Goal: Task Accomplishment & Management: Complete application form

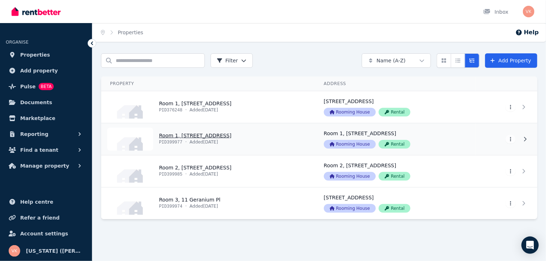
click at [252, 142] on link "View property details" at bounding box center [208, 139] width 214 height 32
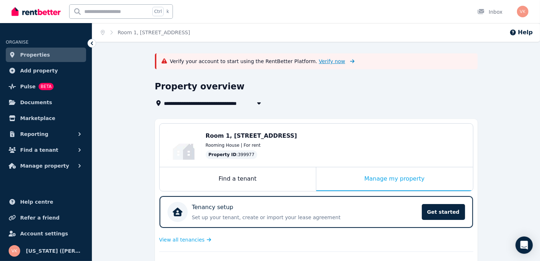
click at [319, 63] on span "Verify now" at bounding box center [332, 61] width 26 height 7
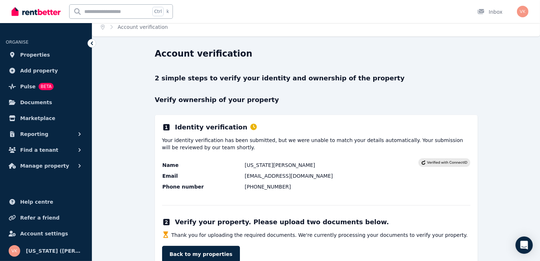
scroll to position [27, 0]
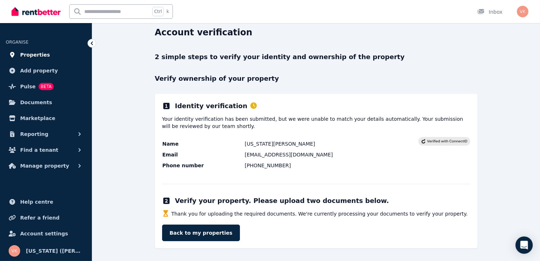
click at [40, 56] on span "Properties" at bounding box center [35, 54] width 30 height 9
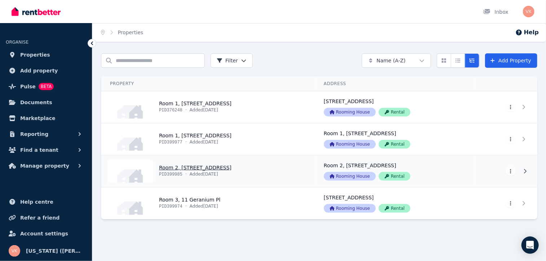
click at [212, 165] on link "View property details" at bounding box center [208, 171] width 214 height 32
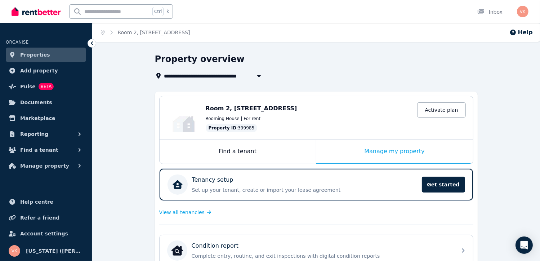
click at [36, 53] on span "Properties" at bounding box center [35, 54] width 30 height 9
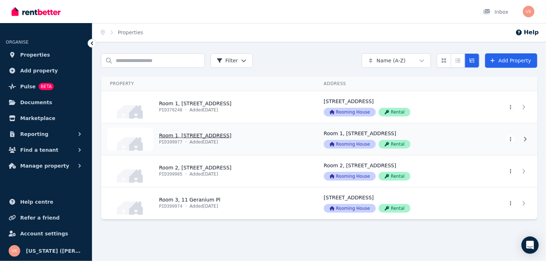
click at [205, 137] on link "View property details" at bounding box center [208, 139] width 214 height 32
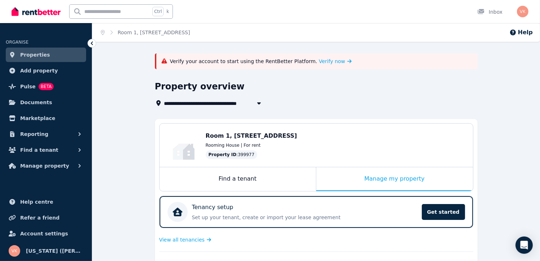
click at [356, 97] on div "**********" at bounding box center [314, 94] width 319 height 27
click at [319, 61] on span "Verify now" at bounding box center [332, 61] width 26 height 7
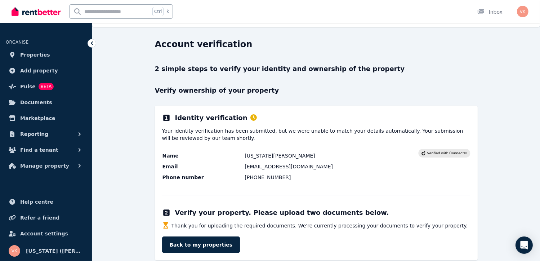
scroll to position [27, 0]
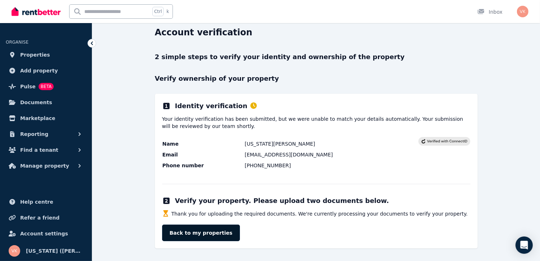
click at [185, 237] on link "Back to my properties" at bounding box center [201, 233] width 78 height 17
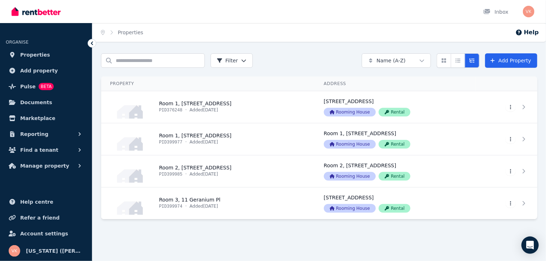
click at [199, 235] on div at bounding box center [319, 232] width 436 height 13
click at [229, 134] on link "View property details" at bounding box center [208, 139] width 214 height 32
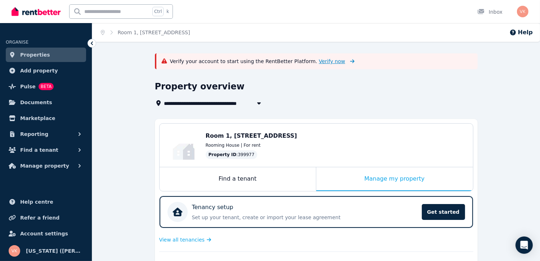
click at [319, 59] on span "Verify now" at bounding box center [332, 61] width 26 height 7
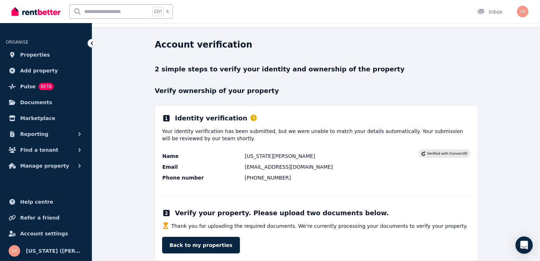
scroll to position [27, 0]
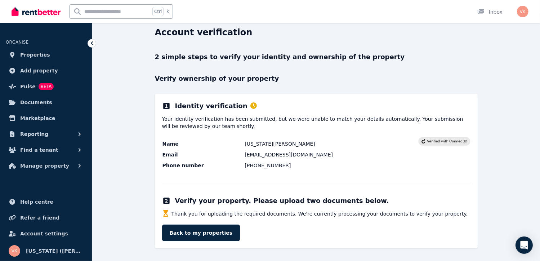
click at [391, 66] on div "2 simple steps to verify your identity and ownership of the property Verify own…" at bounding box center [316, 150] width 323 height 196
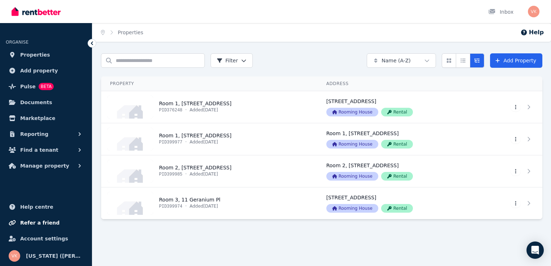
click at [30, 222] on span "Refer a friend" at bounding box center [39, 222] width 39 height 9
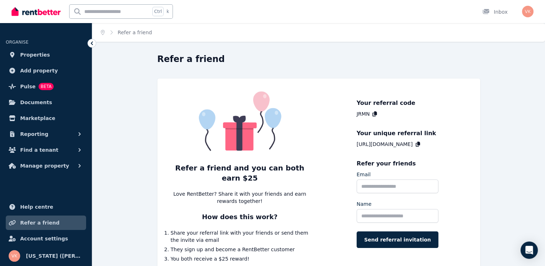
click at [480, 165] on div "Refer a friend and you can both earn $25 Love RentBetter? Share it with your fr…" at bounding box center [319, 174] width 323 height 191
click at [30, 55] on span "Properties" at bounding box center [35, 54] width 30 height 9
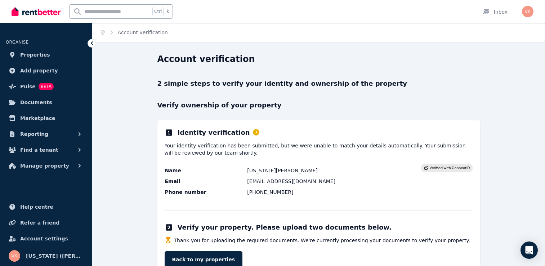
scroll to position [22, 0]
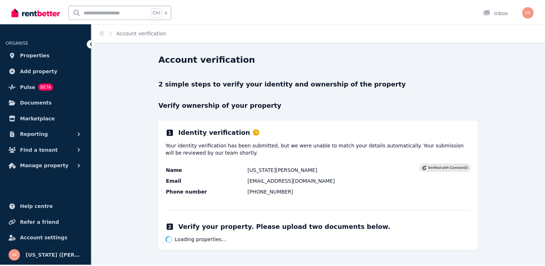
scroll to position [22, 0]
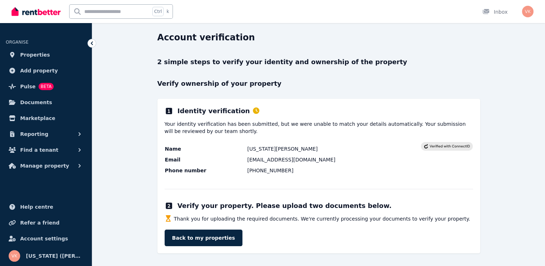
drag, startPoint x: 140, startPoint y: 69, endPoint x: 145, endPoint y: 36, distance: 33.1
click at [140, 69] on div "Account verification 2 simple steps to verify your identity and ownership of th…" at bounding box center [318, 149] width 453 height 235
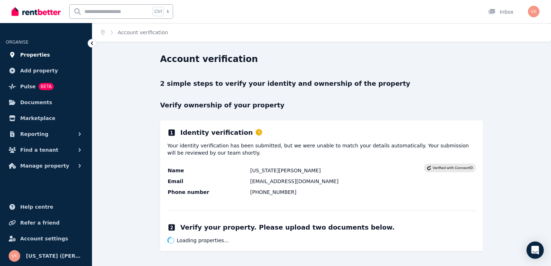
click at [37, 53] on span "Properties" at bounding box center [35, 54] width 30 height 9
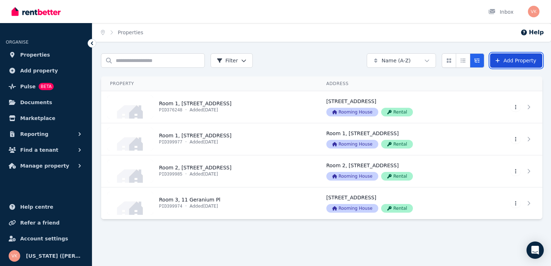
click at [505, 64] on link "Add Property" at bounding box center [516, 60] width 52 height 14
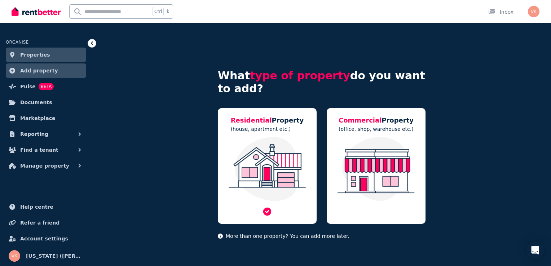
click at [275, 145] on img at bounding box center [267, 169] width 84 height 64
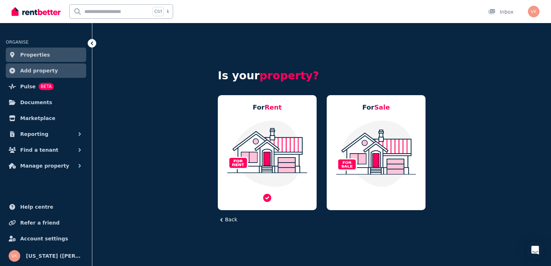
click at [304, 167] on img at bounding box center [267, 154] width 84 height 68
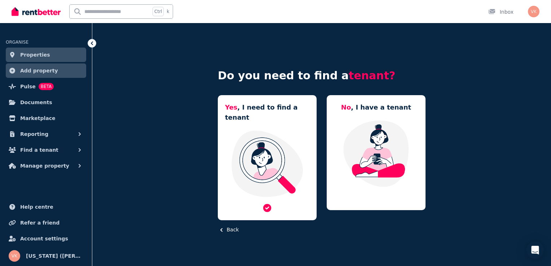
click at [268, 155] on img at bounding box center [267, 164] width 84 height 68
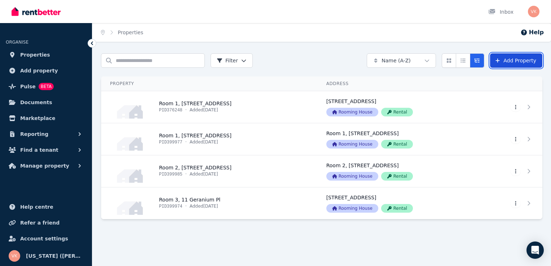
click at [504, 63] on link "Add Property" at bounding box center [516, 60] width 52 height 14
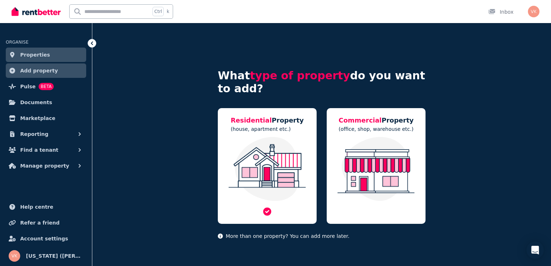
click at [301, 164] on img at bounding box center [267, 169] width 84 height 64
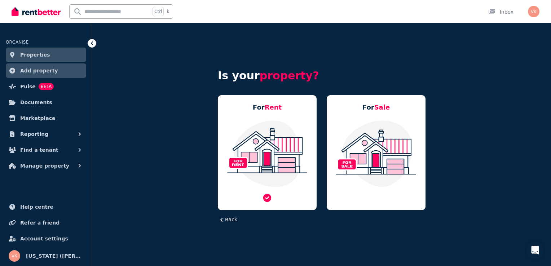
click at [293, 146] on img at bounding box center [267, 154] width 84 height 68
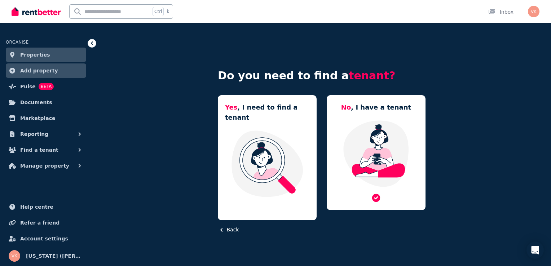
click at [355, 147] on img at bounding box center [376, 154] width 84 height 68
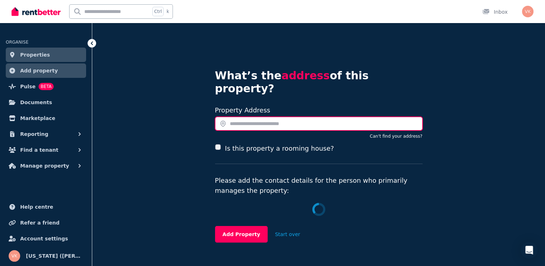
click at [283, 117] on input "text" at bounding box center [319, 124] width 208 height 14
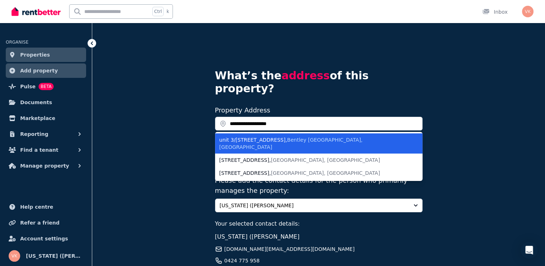
click at [285, 136] on div "unit 3/217-219 Hill View Terrace , Bentley WA, Australia" at bounding box center [315, 143] width 190 height 14
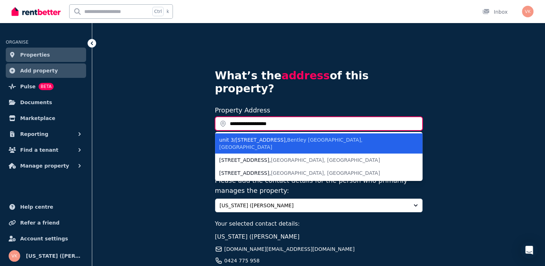
type input "**********"
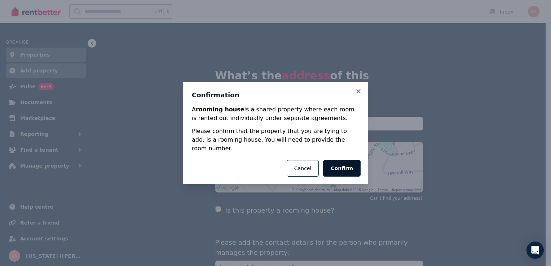
click at [345, 165] on button "Confirm" at bounding box center [341, 168] width 37 height 17
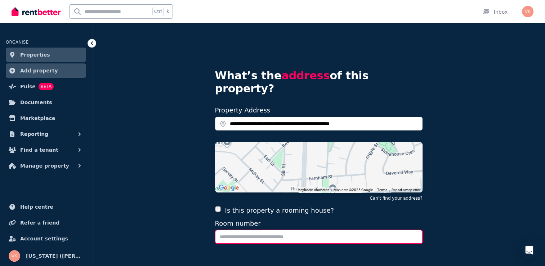
click at [294, 230] on input "Room number" at bounding box center [319, 237] width 208 height 14
type input "******"
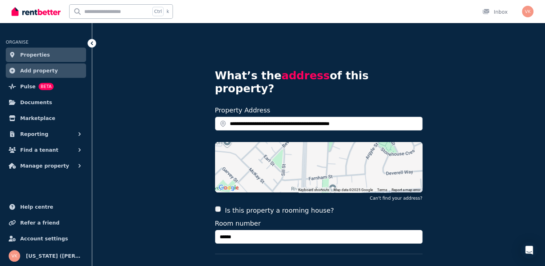
click at [460, 207] on div "**********" at bounding box center [318, 228] width 453 height 410
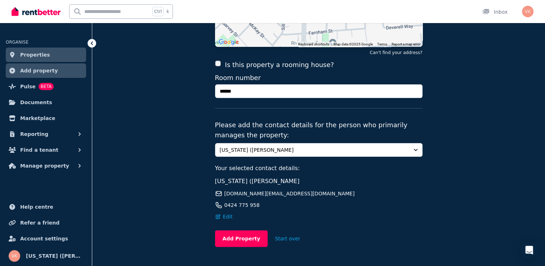
scroll to position [153, 0]
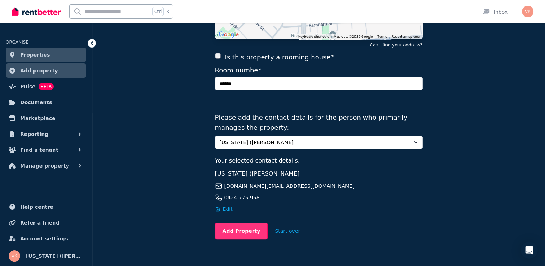
click at [237, 223] on button "Add Property" at bounding box center [241, 231] width 53 height 17
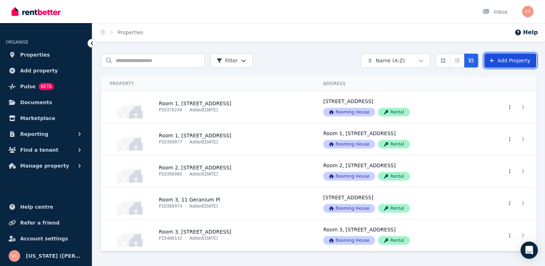
click at [516, 62] on link "Add Property" at bounding box center [510, 60] width 52 height 14
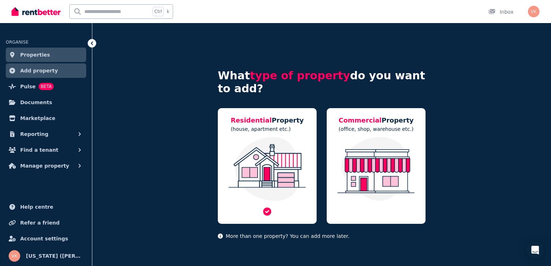
click at [285, 165] on img at bounding box center [267, 169] width 84 height 64
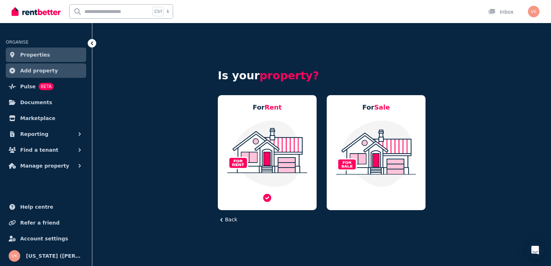
click at [265, 164] on img at bounding box center [267, 154] width 84 height 68
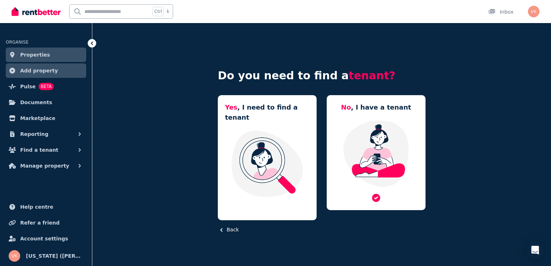
click at [359, 150] on img at bounding box center [376, 154] width 84 height 68
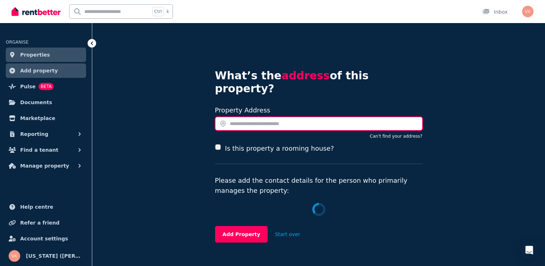
click at [260, 117] on input "text" at bounding box center [319, 124] width 208 height 14
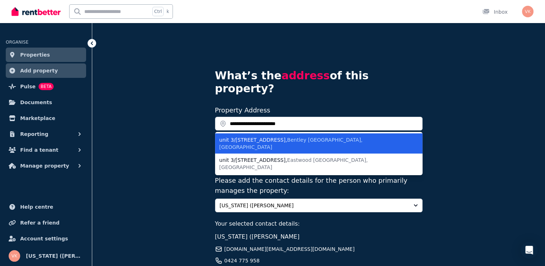
click at [293, 137] on span "Bentley [GEOGRAPHIC_DATA], [GEOGRAPHIC_DATA]" at bounding box center [291, 143] width 143 height 13
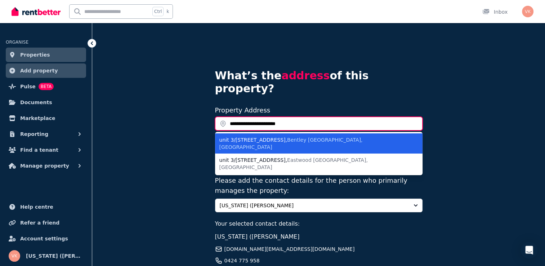
type input "**********"
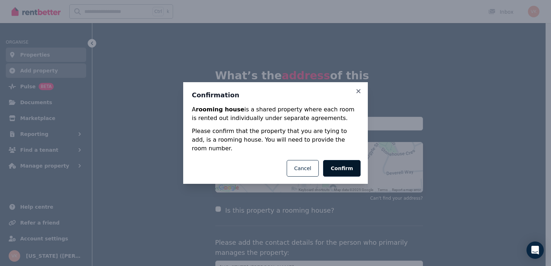
click at [337, 166] on button "Confirm" at bounding box center [341, 168] width 37 height 17
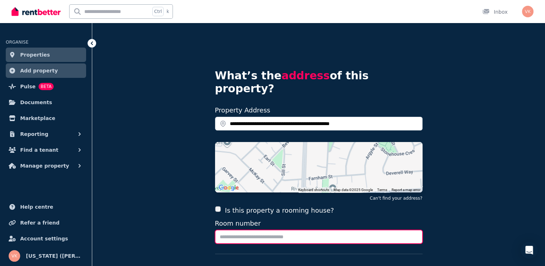
drag, startPoint x: 272, startPoint y: 225, endPoint x: 274, endPoint y: 221, distance: 4.2
click at [272, 230] on input "Room number" at bounding box center [319, 237] width 208 height 14
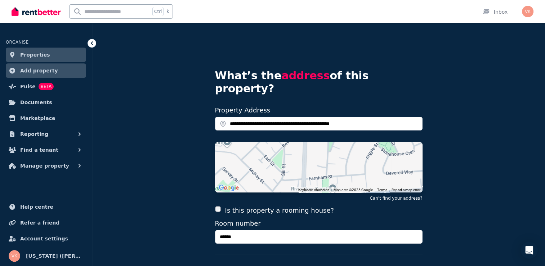
click at [345, 205] on div "Is this property a rooming house? Room number ******" at bounding box center [319, 229] width 208 height 49
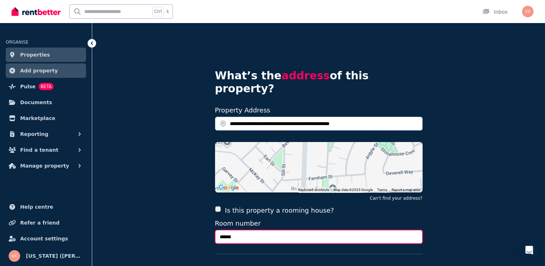
drag, startPoint x: 231, startPoint y: 223, endPoint x: 216, endPoint y: 223, distance: 15.1
click at [216, 230] on input "******" at bounding box center [319, 237] width 208 height 14
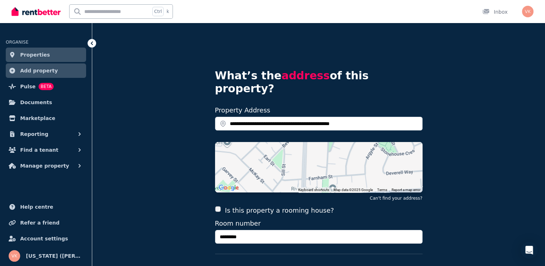
click at [180, 192] on div "**********" at bounding box center [318, 228] width 453 height 410
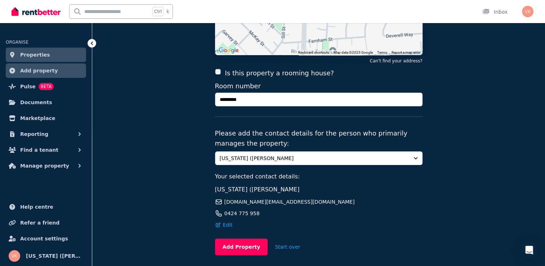
scroll to position [144, 0]
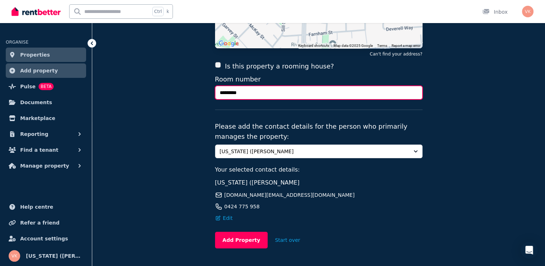
click at [219, 86] on input "*********" at bounding box center [319, 93] width 208 height 14
type input "**********"
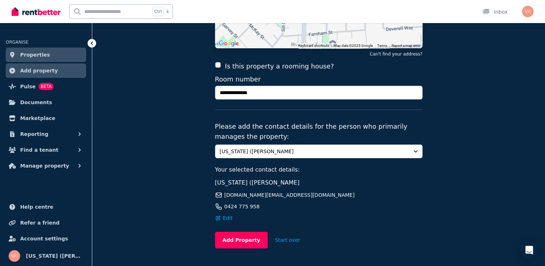
click at [298, 102] on fieldset "**********" at bounding box center [319, 91] width 208 height 262
click at [237, 232] on button "Add Property" at bounding box center [241, 240] width 53 height 17
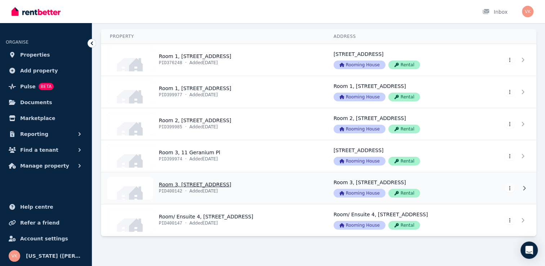
scroll to position [50, 0]
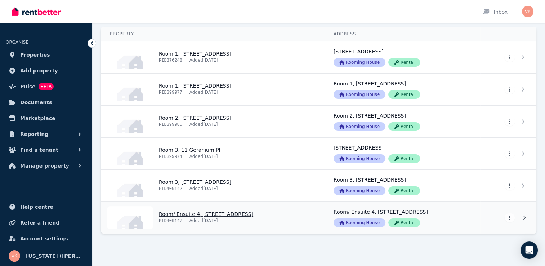
click at [455, 216] on link "View property details" at bounding box center [402, 218] width 155 height 32
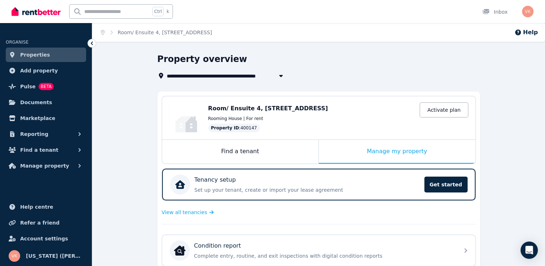
click at [280, 77] on icon "button" at bounding box center [281, 76] width 7 height 6
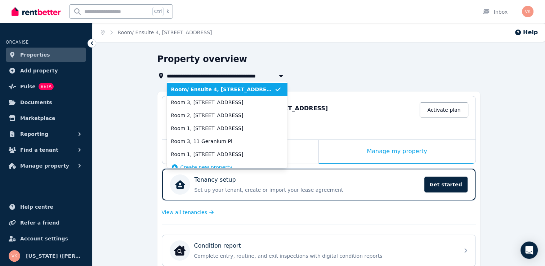
drag, startPoint x: 280, startPoint y: 77, endPoint x: 307, endPoint y: 78, distance: 27.1
click at [280, 76] on icon "button" at bounding box center [281, 76] width 7 height 6
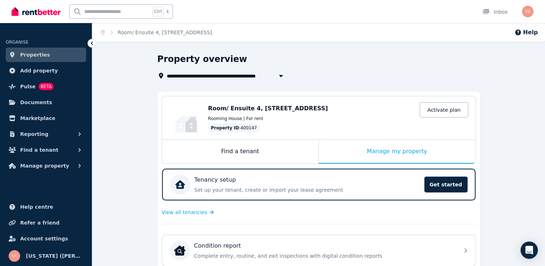
click at [390, 56] on div "Property overview" at bounding box center [317, 60] width 319 height 14
click at [197, 76] on span "Room/ Ensuite 4, [STREET_ADDRESS]" at bounding box center [219, 75] width 105 height 9
type input "**********"
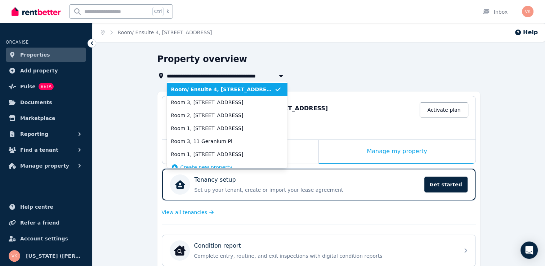
click at [196, 89] on span "Room/ Ensuite 4, [STREET_ADDRESS]" at bounding box center [222, 89] width 103 height 7
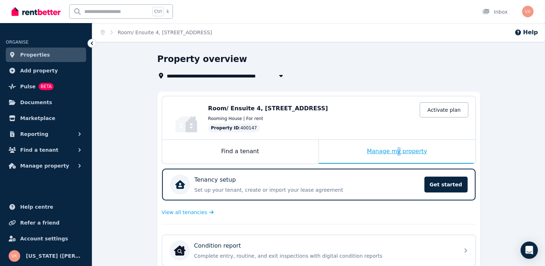
click at [399, 150] on div "Manage my property" at bounding box center [397, 152] width 157 height 24
drag, startPoint x: 399, startPoint y: 150, endPoint x: 380, endPoint y: 154, distance: 20.0
click at [380, 154] on div "Manage my property" at bounding box center [397, 152] width 157 height 24
drag, startPoint x: 380, startPoint y: 154, endPoint x: 366, endPoint y: 155, distance: 13.4
click at [355, 155] on div "Manage my property" at bounding box center [397, 152] width 157 height 24
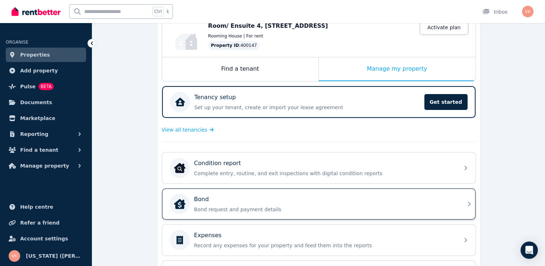
scroll to position [36, 0]
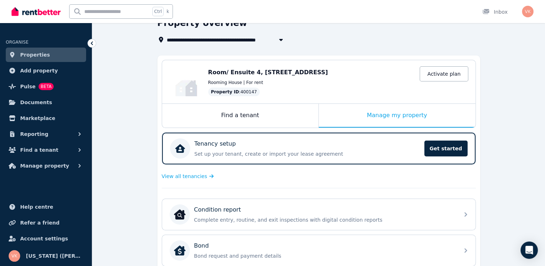
drag, startPoint x: 273, startPoint y: 92, endPoint x: 253, endPoint y: 90, distance: 20.2
click at [272, 92] on div "Property ID : 400147 Activate plan" at bounding box center [338, 92] width 260 height 9
click at [231, 88] on div "Property ID : 400147" at bounding box center [234, 92] width 52 height 9
drag, startPoint x: 273, startPoint y: 75, endPoint x: 293, endPoint y: 85, distance: 21.9
click at [274, 75] on span "Room/ Ensuite 4, [STREET_ADDRESS]" at bounding box center [268, 72] width 120 height 7
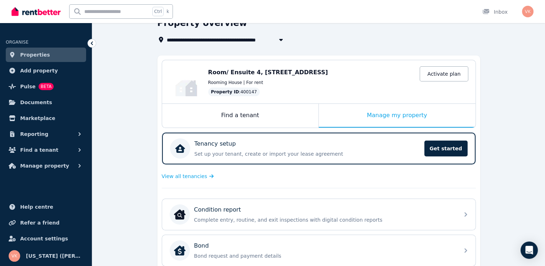
click at [307, 90] on div "Property ID : 400147 Activate plan" at bounding box center [338, 92] width 260 height 9
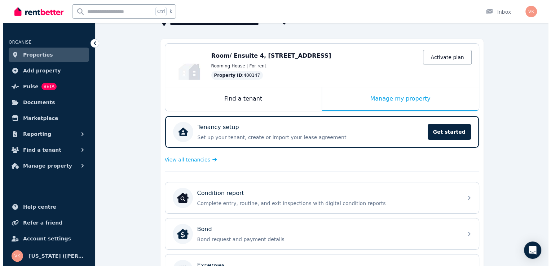
scroll to position [209, 0]
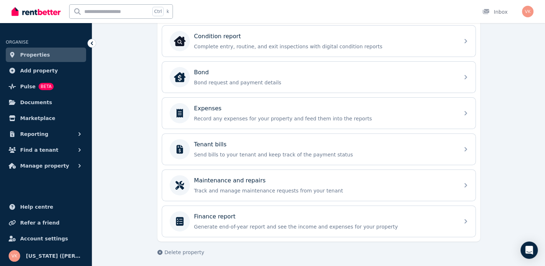
click at [187, 253] on div "**********" at bounding box center [318, 56] width 453 height 425
click at [183, 251] on span "Delete property" at bounding box center [185, 252] width 40 height 7
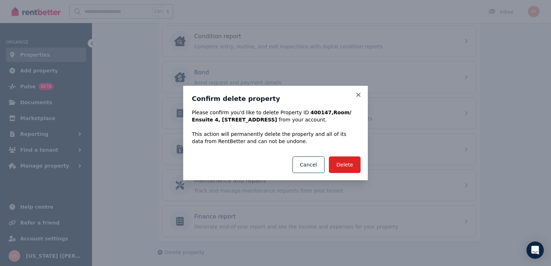
click at [341, 177] on div "Delete Cancel" at bounding box center [275, 164] width 185 height 31
click at [350, 165] on button "Delete" at bounding box center [345, 164] width 32 height 17
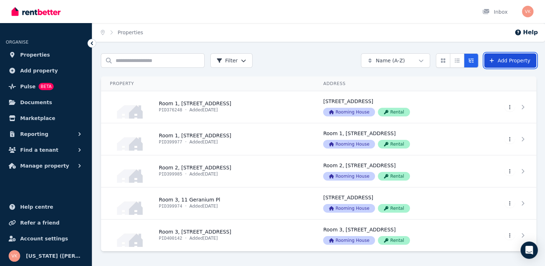
click at [509, 59] on link "Add Property" at bounding box center [510, 60] width 52 height 14
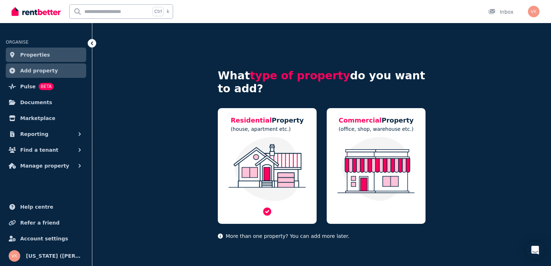
click at [281, 143] on img at bounding box center [267, 169] width 84 height 64
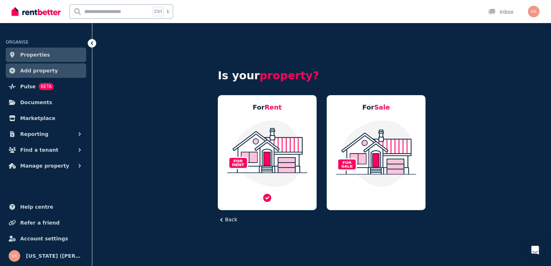
click at [261, 149] on img at bounding box center [267, 154] width 84 height 68
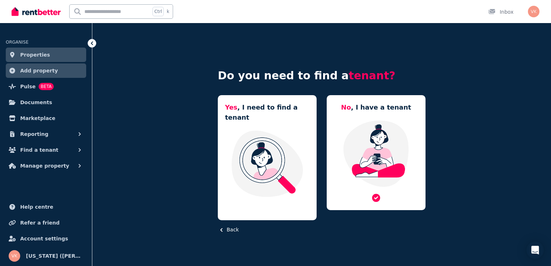
click at [374, 141] on img at bounding box center [376, 154] width 84 height 68
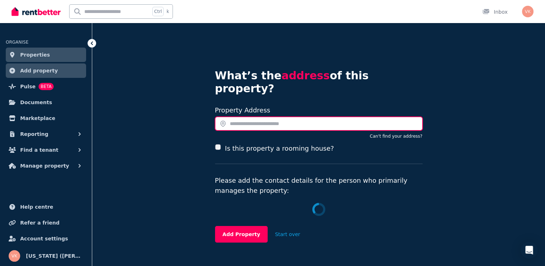
click at [258, 117] on input "text" at bounding box center [319, 124] width 208 height 14
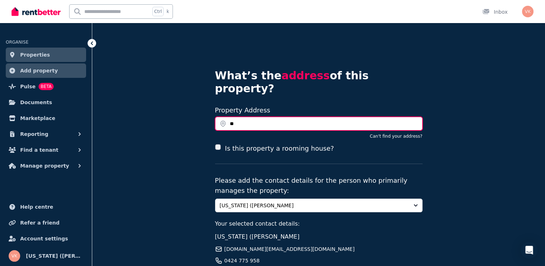
type input "*"
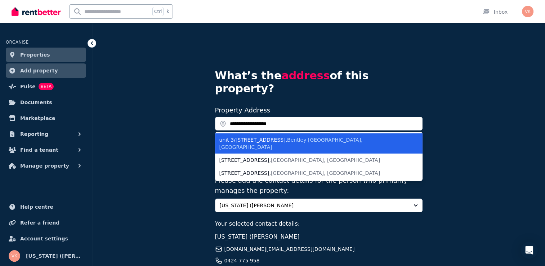
click at [266, 136] on div "[STREET_ADDRESS]" at bounding box center [315, 143] width 190 height 14
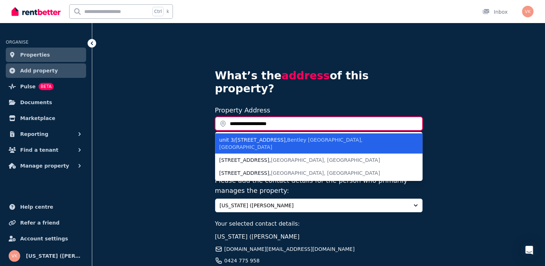
type input "**********"
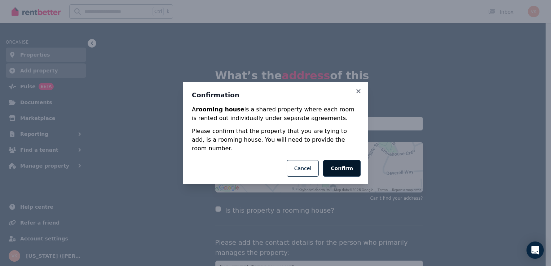
click at [342, 167] on button "Confirm" at bounding box center [341, 168] width 37 height 17
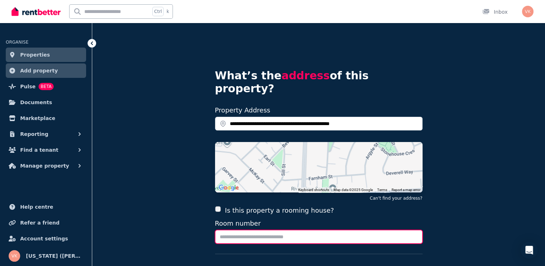
click at [252, 230] on input "Room number" at bounding box center [319, 237] width 208 height 14
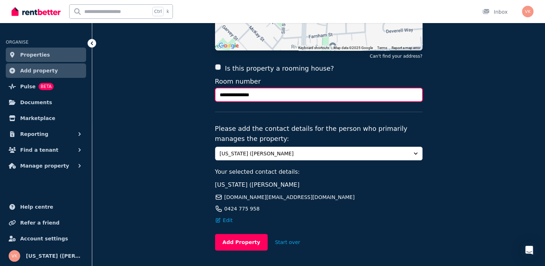
scroll to position [144, 0]
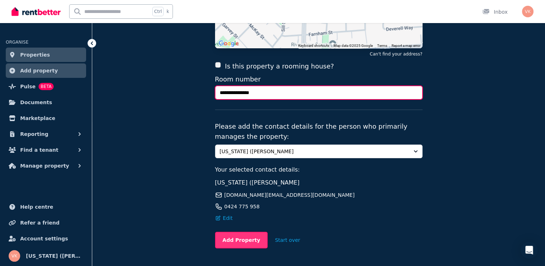
type input "**********"
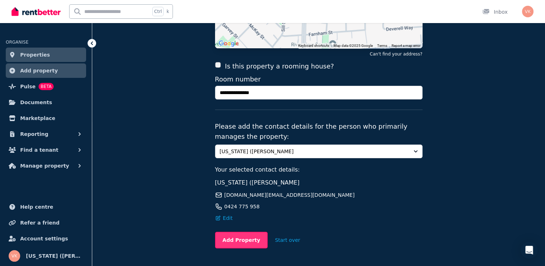
click at [241, 232] on button "Add Property" at bounding box center [241, 240] width 53 height 17
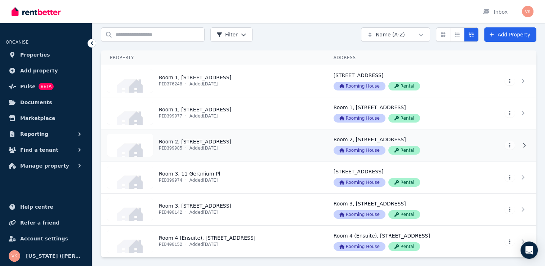
scroll to position [14, 0]
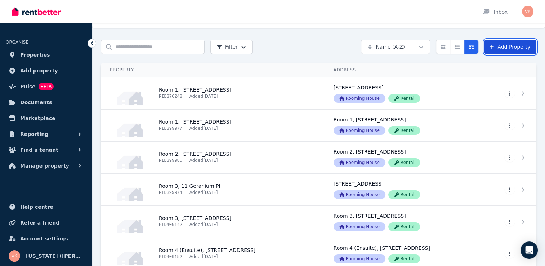
click at [512, 47] on link "Add Property" at bounding box center [510, 47] width 52 height 14
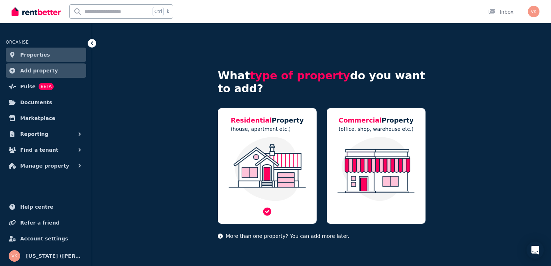
click at [262, 172] on img at bounding box center [267, 169] width 84 height 64
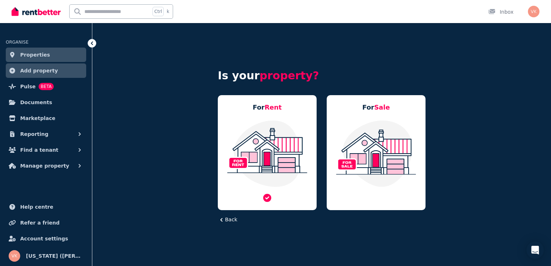
click at [269, 139] on img at bounding box center [267, 154] width 84 height 68
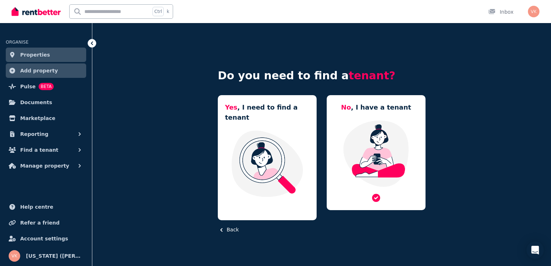
click at [367, 143] on img at bounding box center [376, 154] width 84 height 68
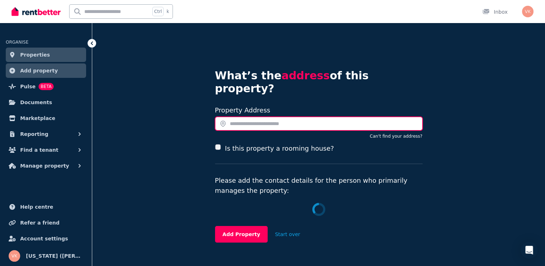
click at [247, 117] on input "text" at bounding box center [319, 124] width 208 height 14
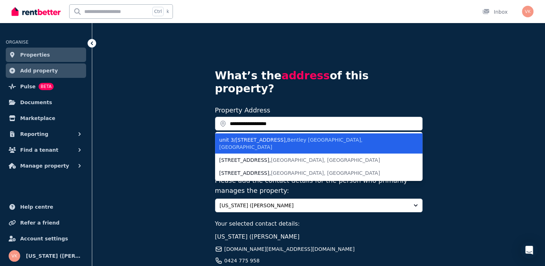
click at [270, 136] on div "unit 3/217-219 Hill View Terrace , Bentley WA, Australia" at bounding box center [315, 143] width 190 height 14
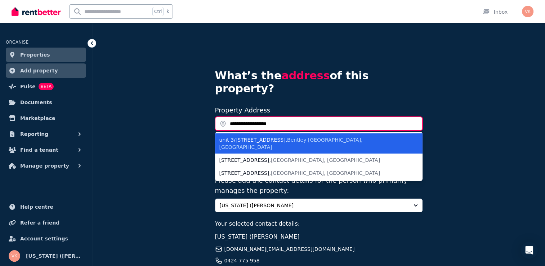
type input "**********"
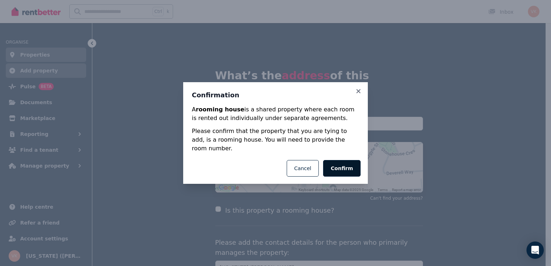
click at [346, 164] on button "Confirm" at bounding box center [341, 168] width 37 height 17
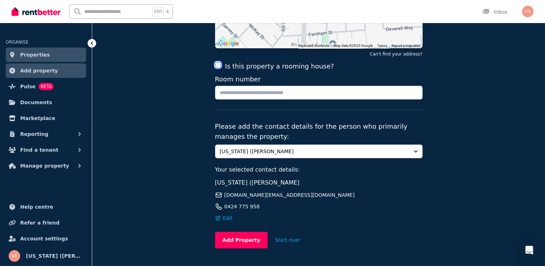
scroll to position [108, 0]
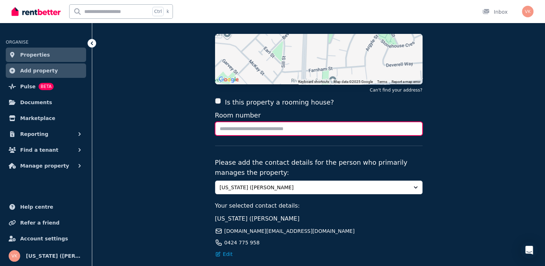
click at [258, 122] on input "Room number" at bounding box center [319, 129] width 208 height 14
type input "******"
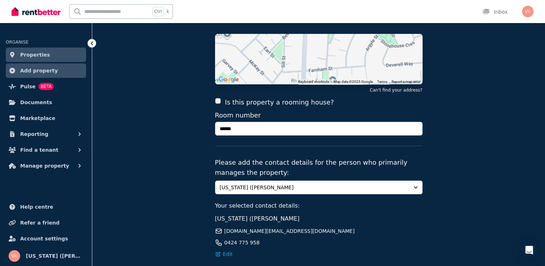
click at [490, 142] on div "**********" at bounding box center [318, 120] width 453 height 410
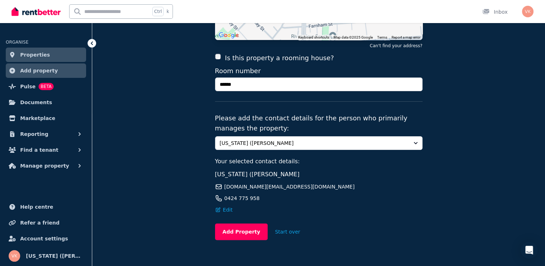
scroll to position [153, 0]
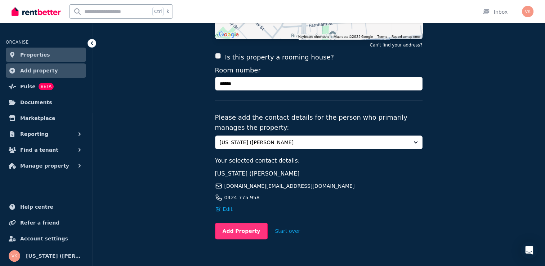
click at [228, 223] on button "Add Property" at bounding box center [241, 231] width 53 height 17
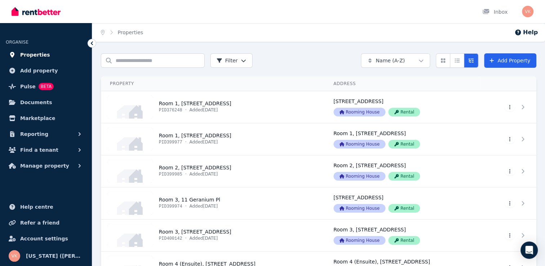
click at [43, 54] on span "Properties" at bounding box center [35, 54] width 30 height 9
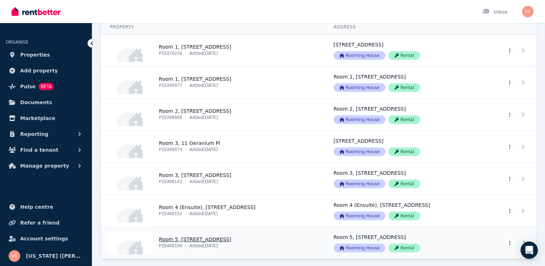
scroll to position [46, 0]
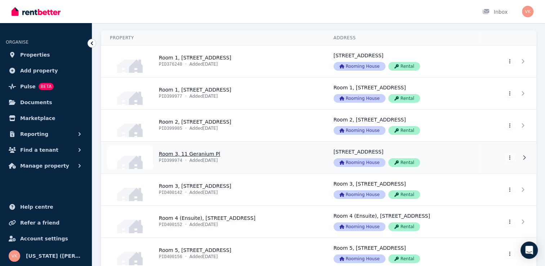
click at [266, 160] on link "View property details" at bounding box center [213, 158] width 224 height 32
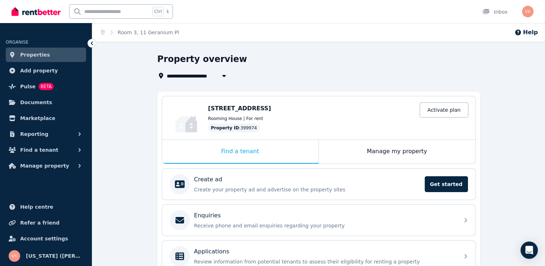
click at [369, 65] on div "Property overview" at bounding box center [317, 60] width 319 height 14
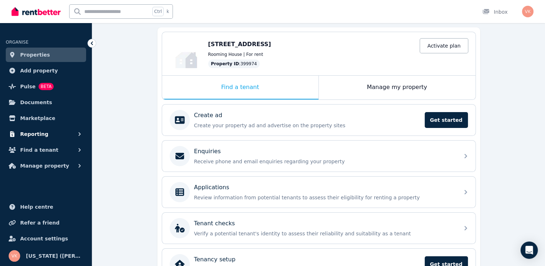
scroll to position [108, 0]
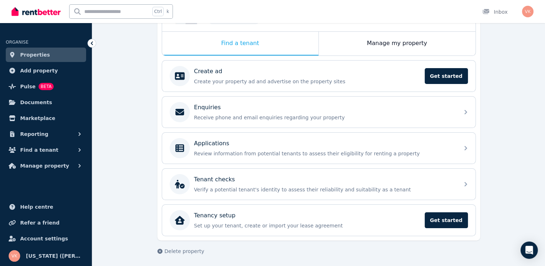
click at [114, 145] on div "**********" at bounding box center [318, 106] width 453 height 323
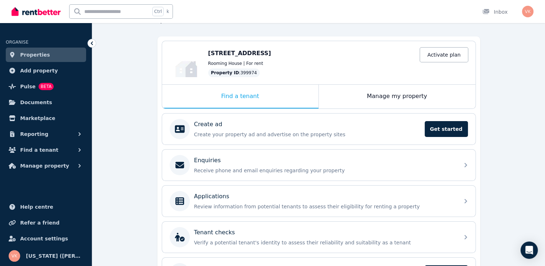
scroll to position [0, 0]
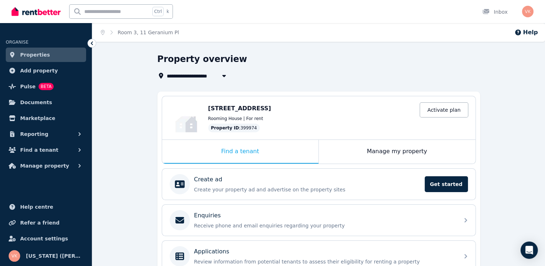
click at [225, 74] on icon "button" at bounding box center [224, 76] width 7 height 6
type input "**********"
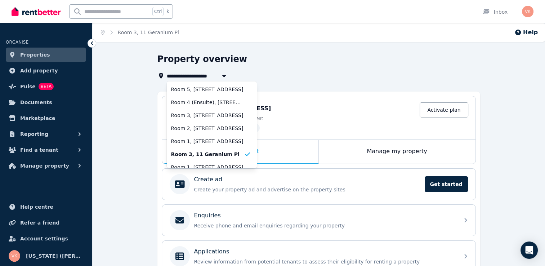
drag, startPoint x: 281, startPoint y: 74, endPoint x: 251, endPoint y: 62, distance: 32.2
click at [281, 72] on div "**********" at bounding box center [317, 75] width 319 height 9
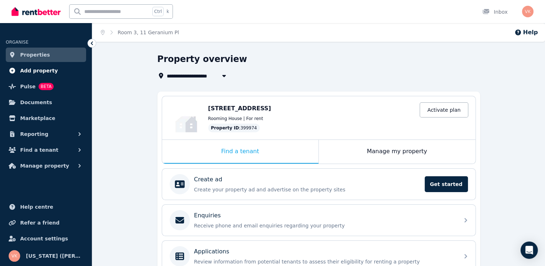
click at [37, 70] on span "Add property" at bounding box center [39, 70] width 38 height 9
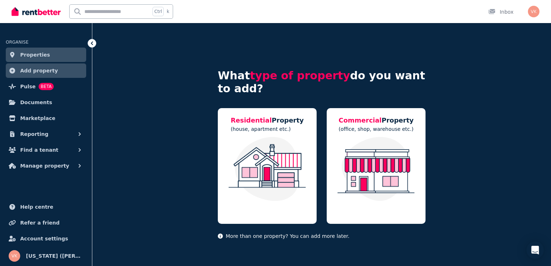
click at [27, 53] on span "Properties" at bounding box center [35, 54] width 30 height 9
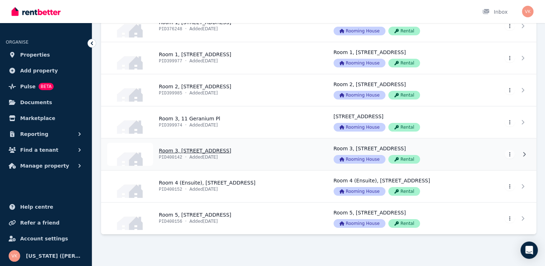
scroll to position [82, 0]
